Goal: Task Accomplishment & Management: Manage account settings

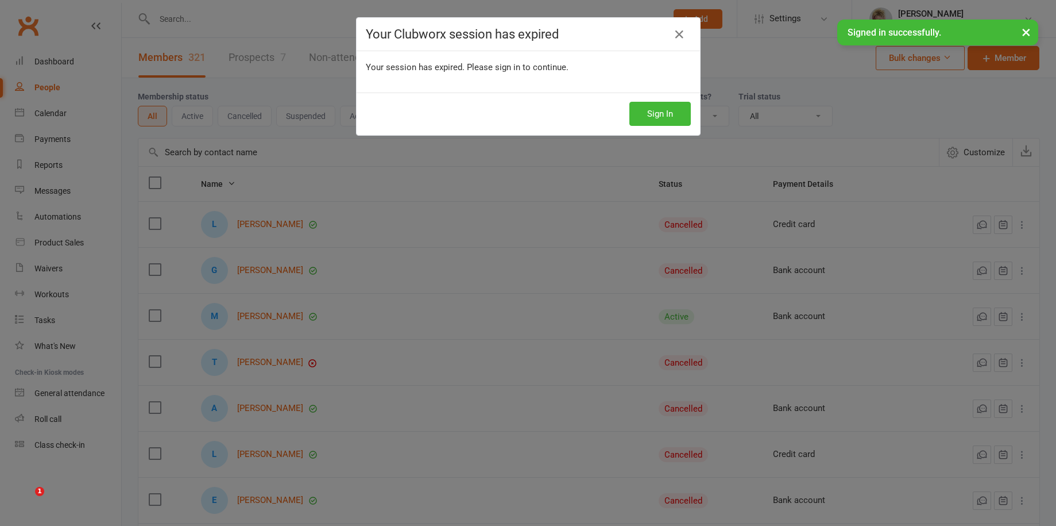
select select "100"
click at [674, 33] on icon at bounding box center [680, 35] width 14 height 14
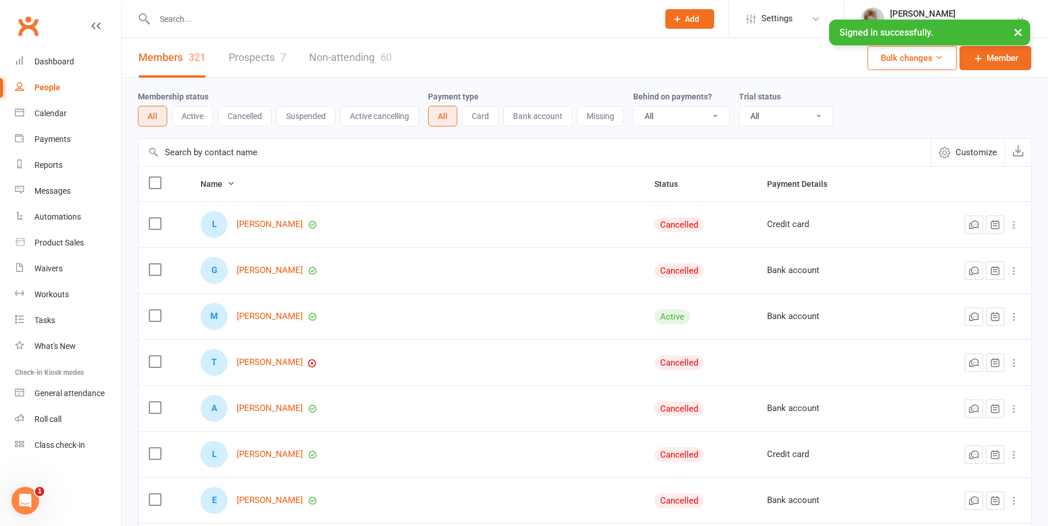
click at [57, 88] on div "People" at bounding box center [47, 87] width 26 height 9
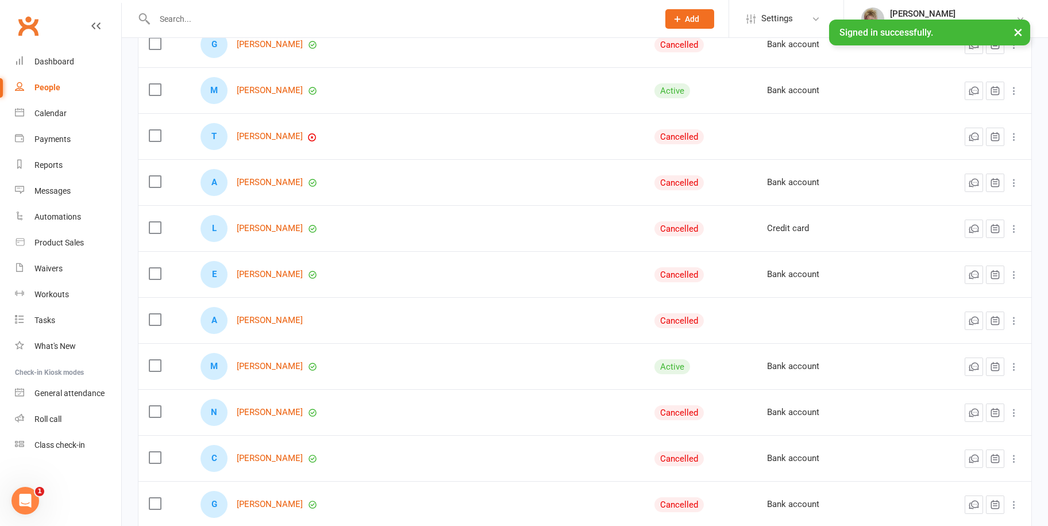
scroll to position [230, 0]
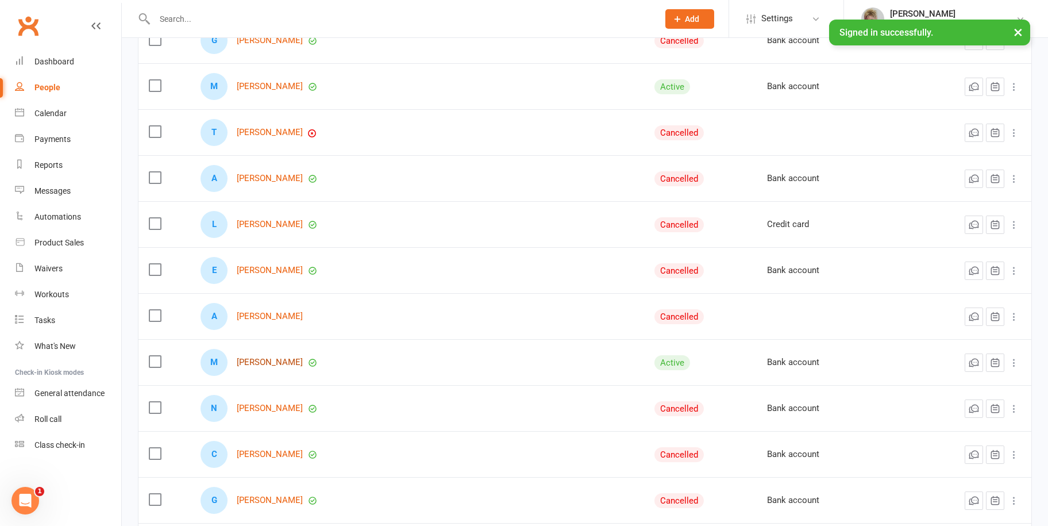
click at [283, 364] on link "[PERSON_NAME]" at bounding box center [270, 362] width 66 height 10
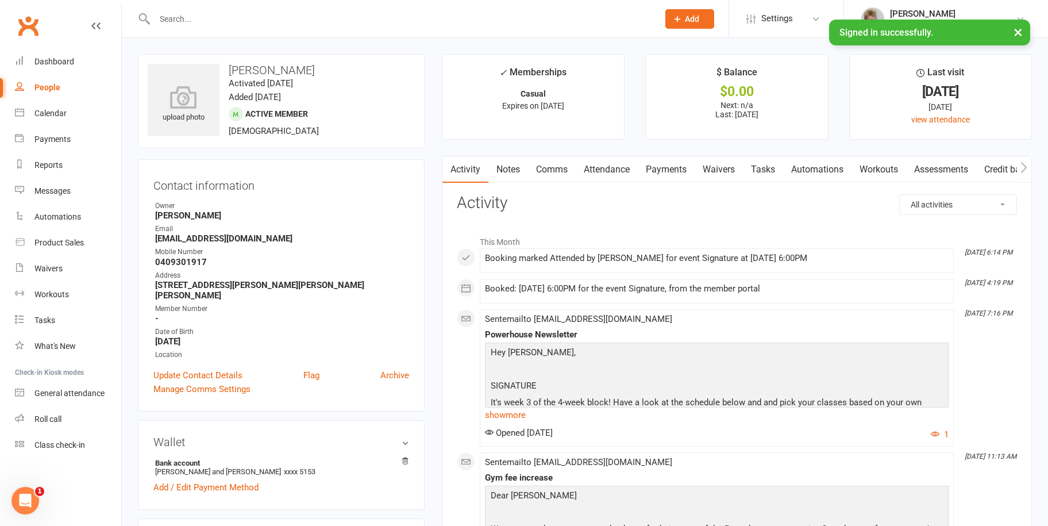
click at [55, 87] on div "People" at bounding box center [47, 87] width 26 height 9
select select "100"
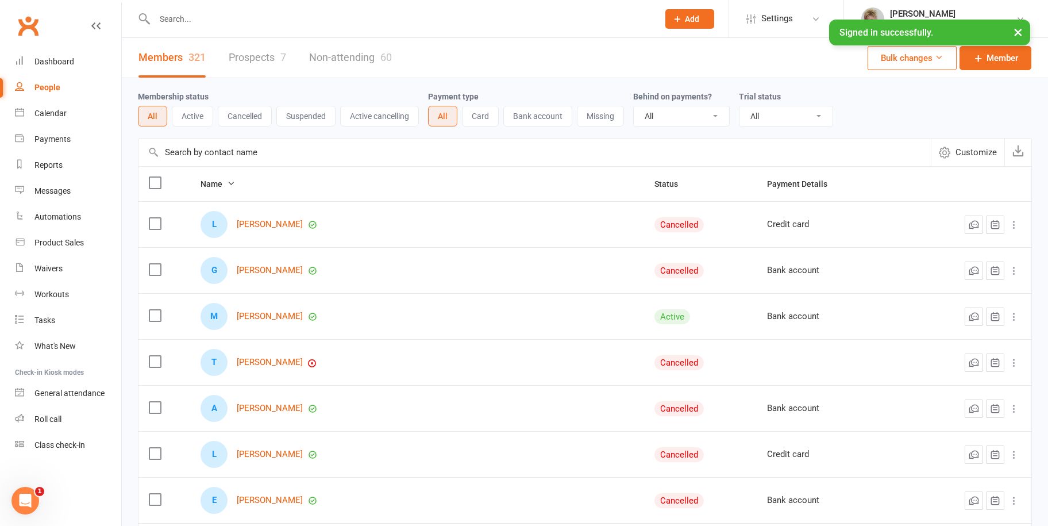
click at [198, 21] on input "text" at bounding box center [400, 19] width 499 height 16
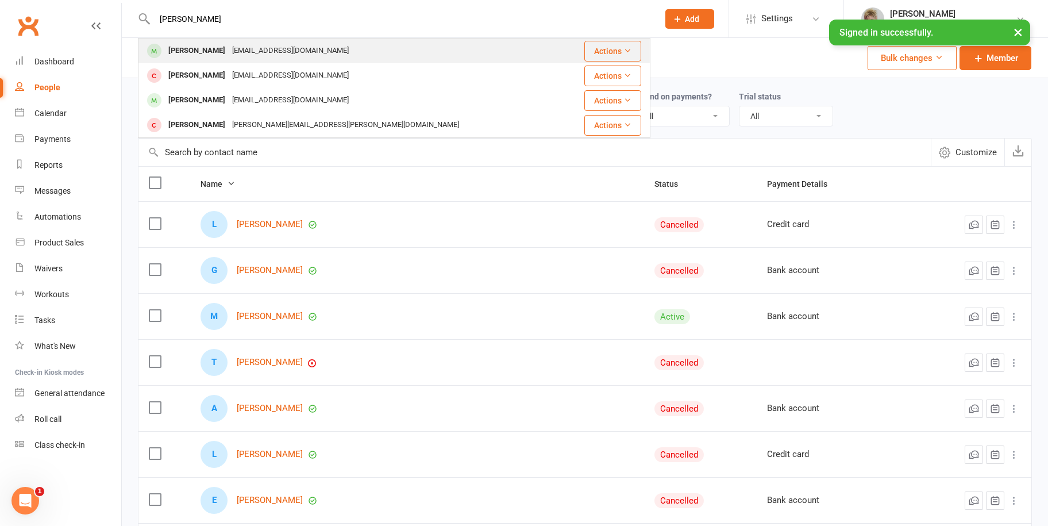
type input "[PERSON_NAME]"
click at [204, 52] on div "[PERSON_NAME]" at bounding box center [197, 51] width 64 height 17
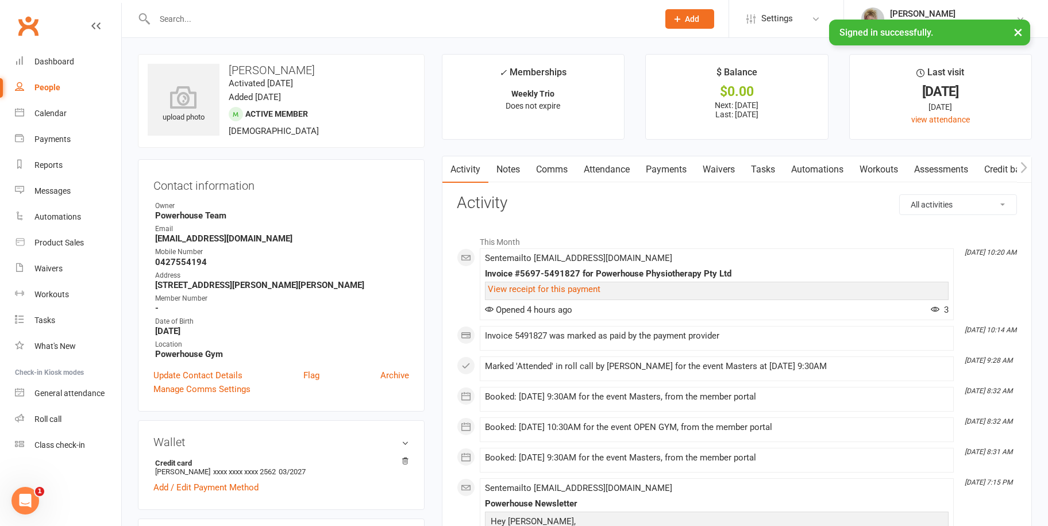
click at [658, 169] on link "Payments" at bounding box center [666, 169] width 57 height 26
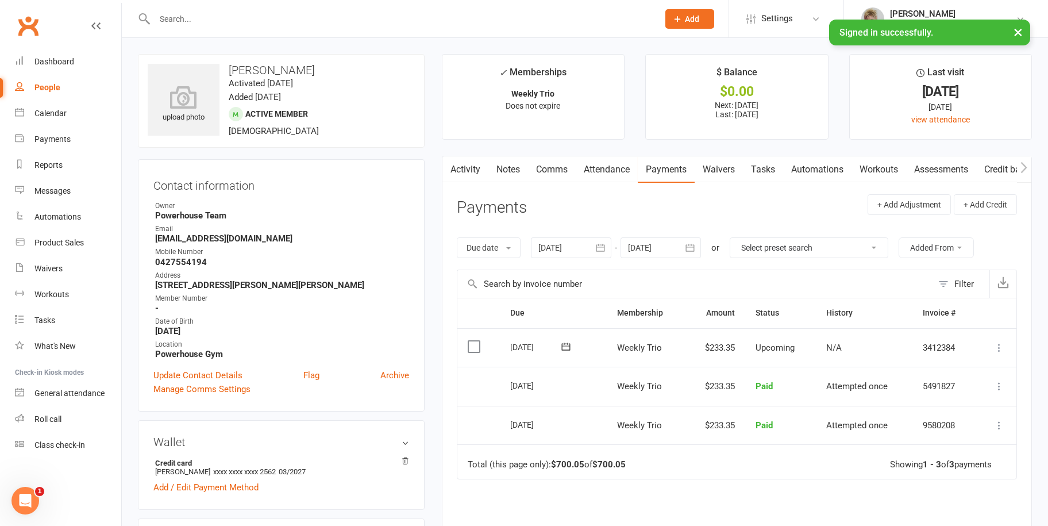
click at [690, 252] on icon "button" at bounding box center [689, 247] width 11 height 11
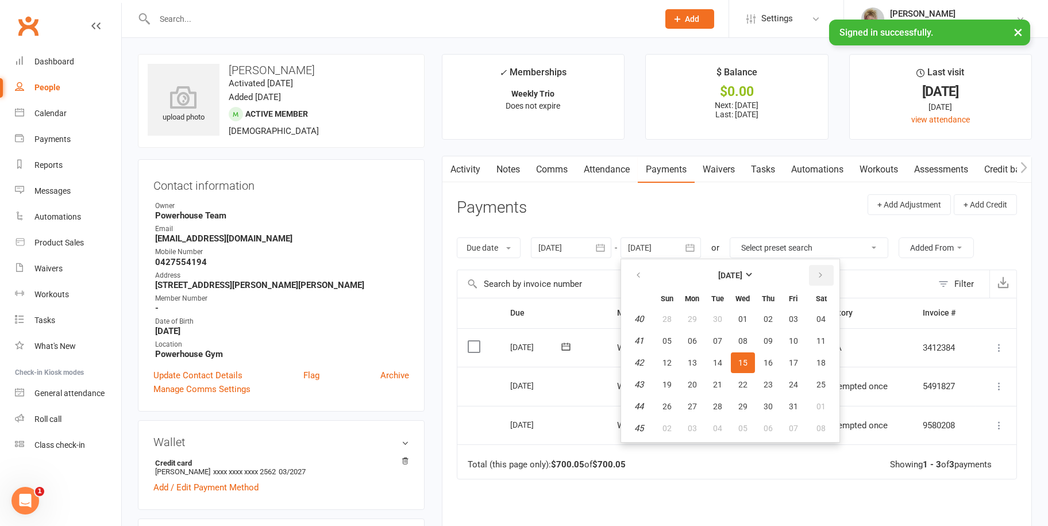
click at [821, 272] on icon "button" at bounding box center [820, 275] width 8 height 9
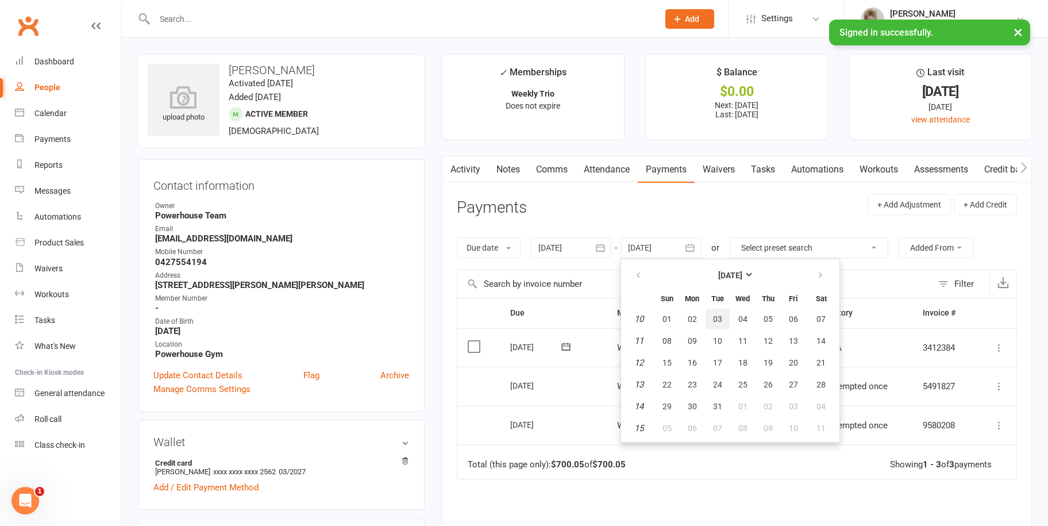
click at [717, 319] on span "03" at bounding box center [717, 318] width 9 height 9
type input "[DATE]"
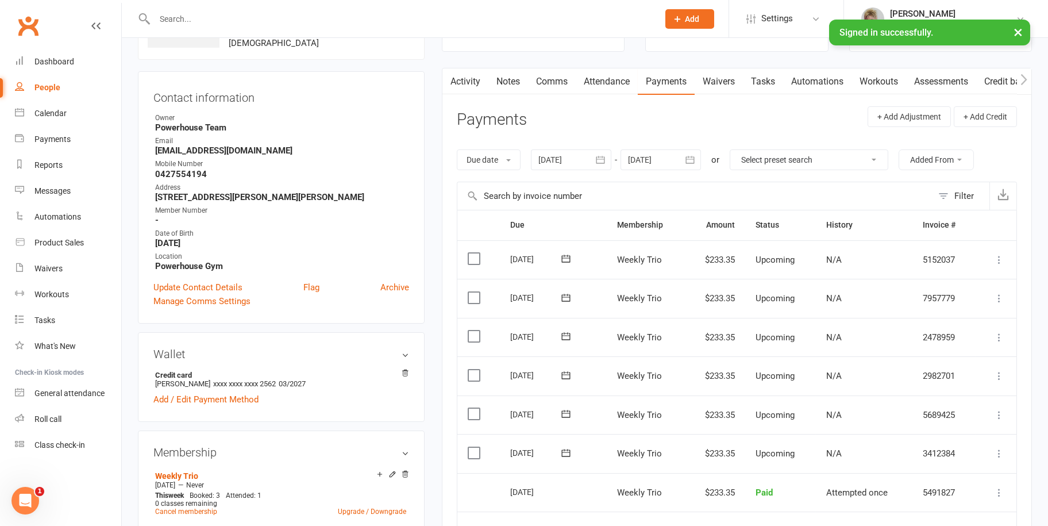
scroll to position [230, 0]
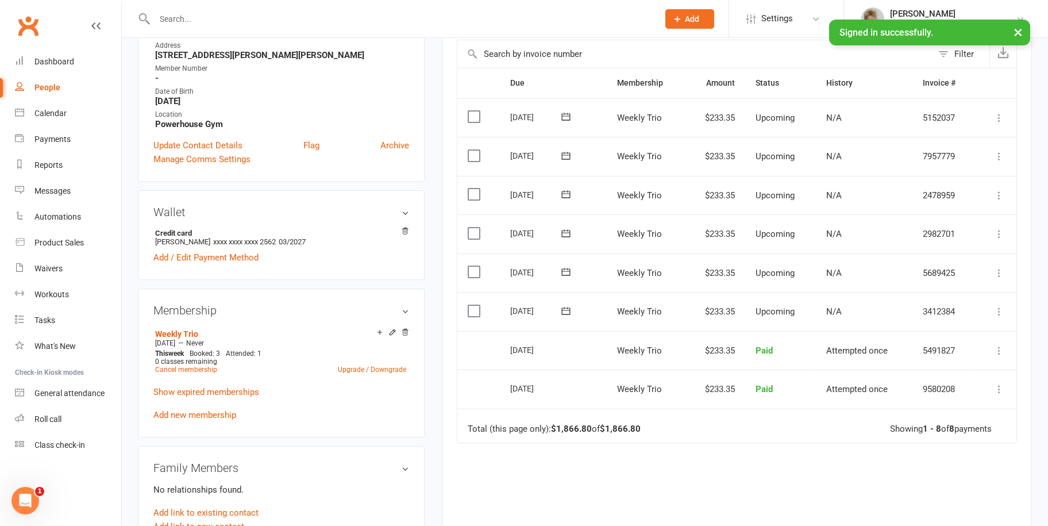
click at [41, 80] on link "People" at bounding box center [68, 88] width 106 height 26
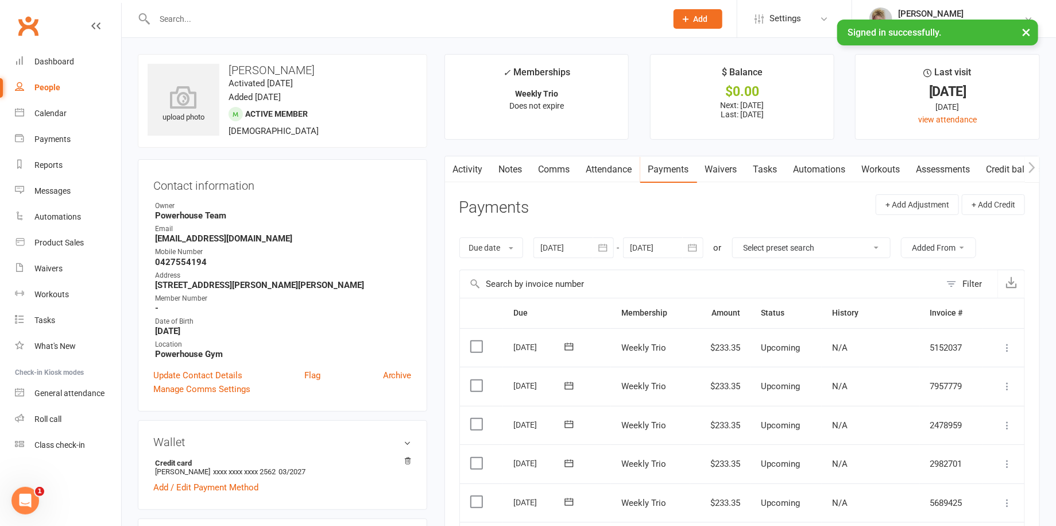
select select "100"
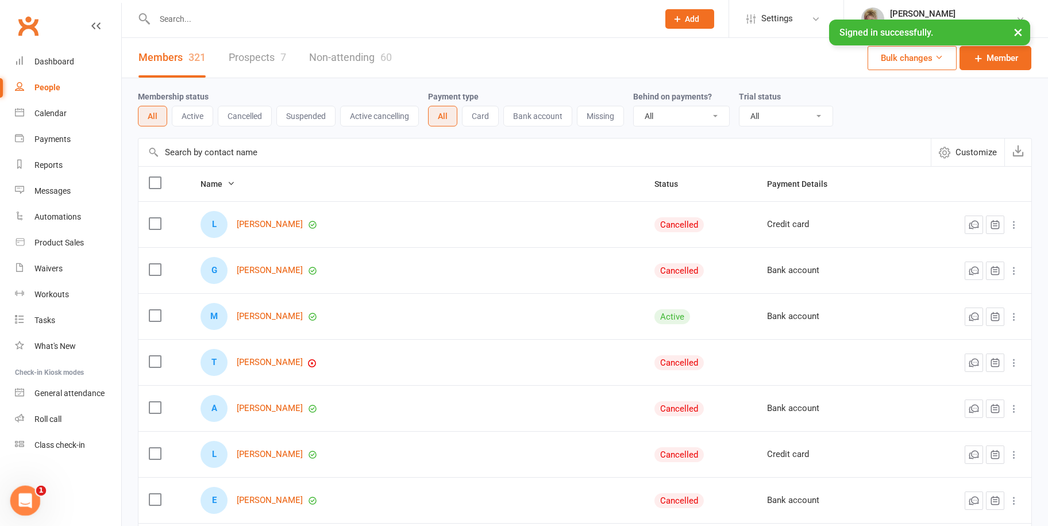
click at [31, 495] on icon "Open Intercom Messenger" at bounding box center [23, 498] width 19 height 19
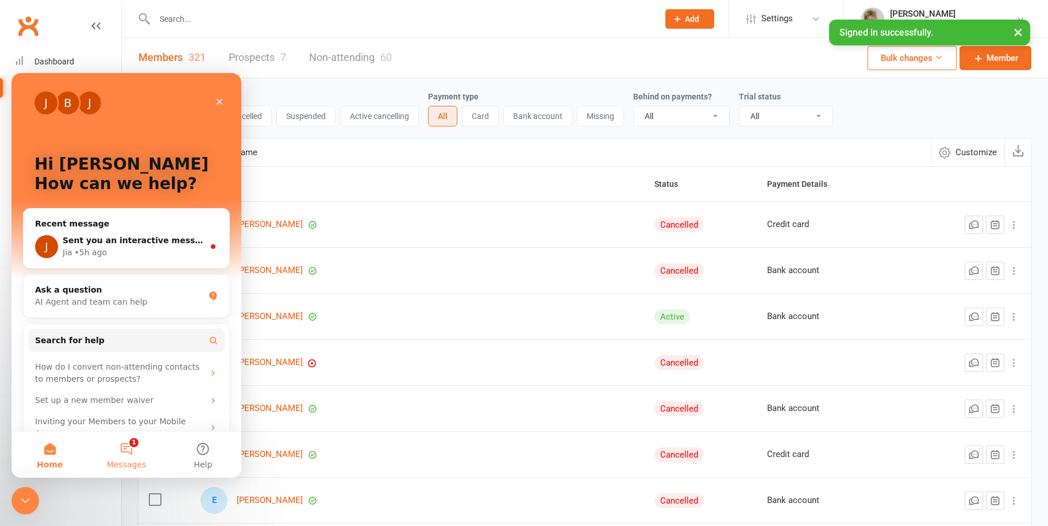
click at [136, 450] on button "1 Messages" at bounding box center [126, 454] width 76 height 46
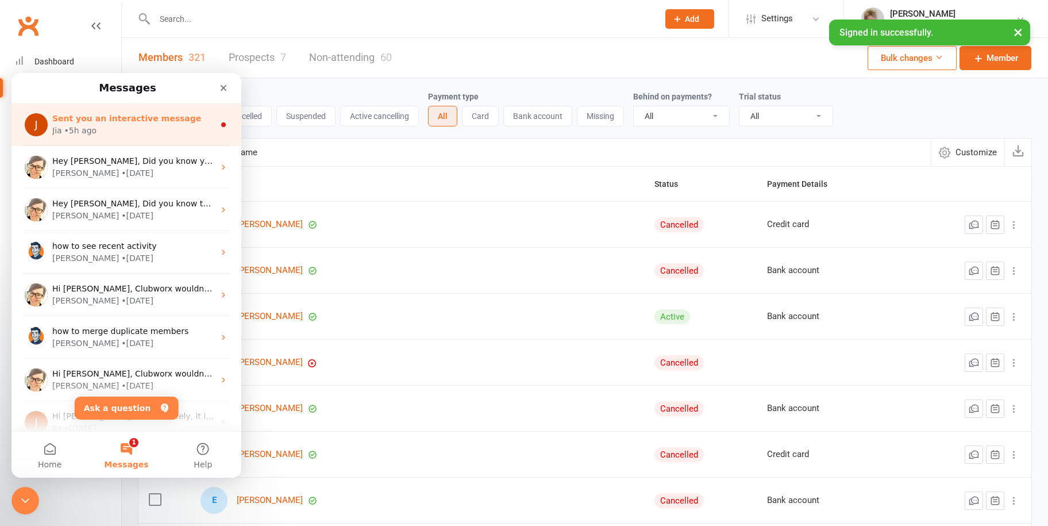
click at [145, 114] on span "Sent you an interactive message" at bounding box center [126, 118] width 149 height 9
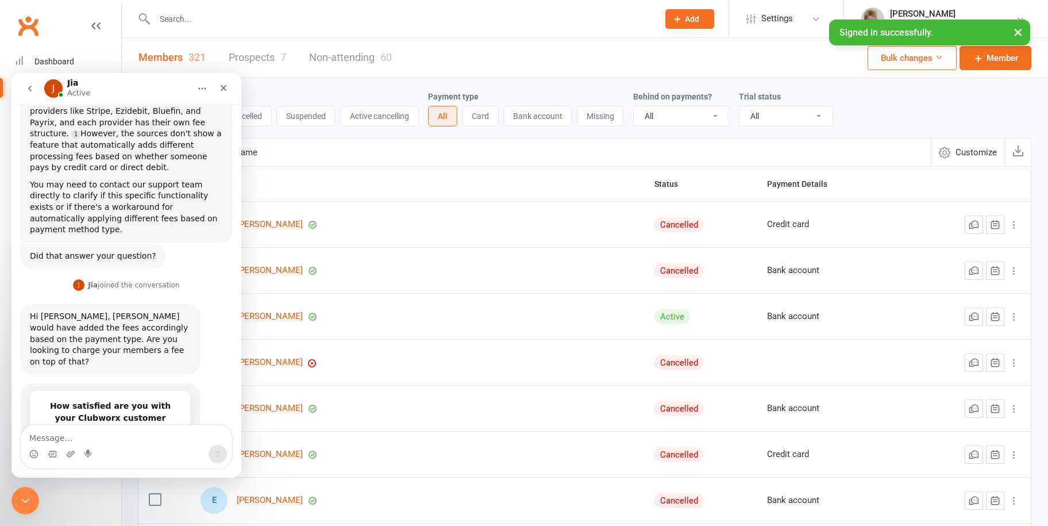
scroll to position [424, 0]
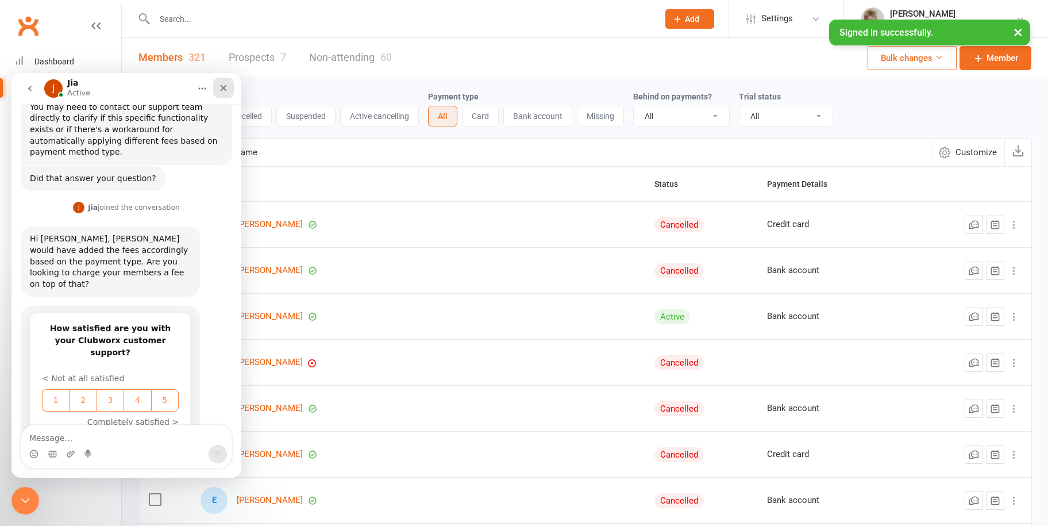
click at [228, 84] on div "Close" at bounding box center [223, 88] width 21 height 21
